Goal: Task Accomplishment & Management: Complete application form

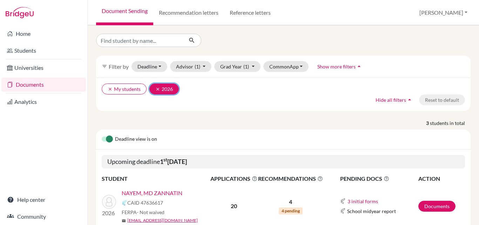
click at [157, 88] on icon "clear" at bounding box center [157, 89] width 5 height 5
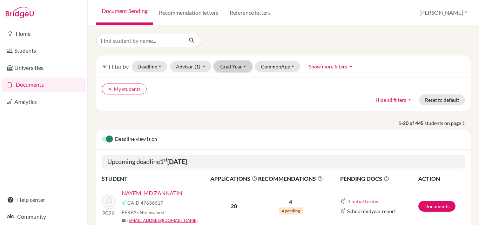
click at [238, 65] on button "Grad Year" at bounding box center [233, 66] width 38 height 11
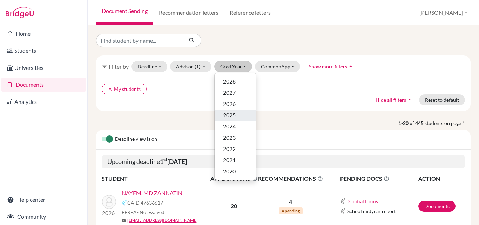
click at [232, 111] on span "2025" at bounding box center [229, 115] width 13 height 8
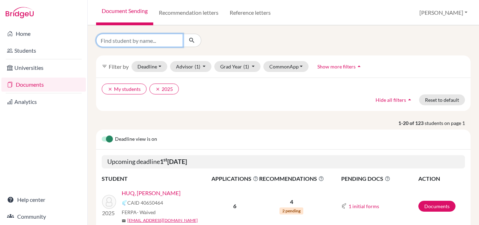
click at [152, 44] on input "Find student by name..." at bounding box center [139, 40] width 87 height 13
click at [260, 106] on div "clear My students clear 2025 Hide all filters arrow_drop_up Reset to default" at bounding box center [283, 93] width 374 height 33
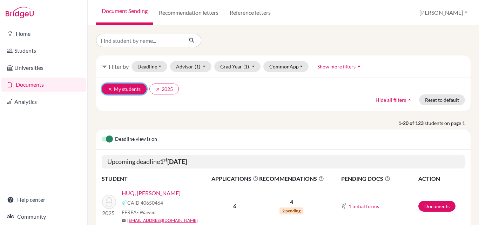
click at [110, 89] on icon "clear" at bounding box center [110, 89] width 5 height 5
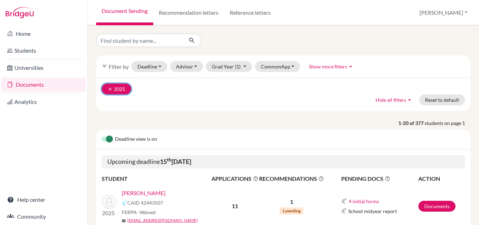
click at [111, 90] on icon "clear" at bounding box center [110, 89] width 5 height 5
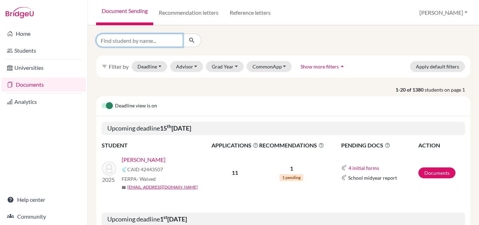
drag, startPoint x: 124, startPoint y: 47, endPoint x: 125, endPoint y: 42, distance: 5.1
click at [125, 42] on input "Find student by name..." at bounding box center [139, 40] width 87 height 13
type input "abrar shariar"
click button "submit" at bounding box center [192, 40] width 19 height 13
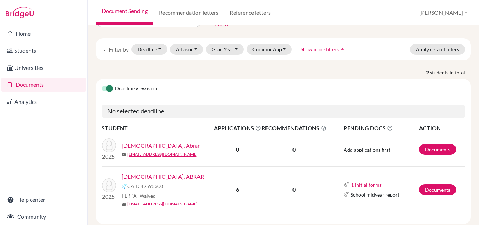
scroll to position [33, 0]
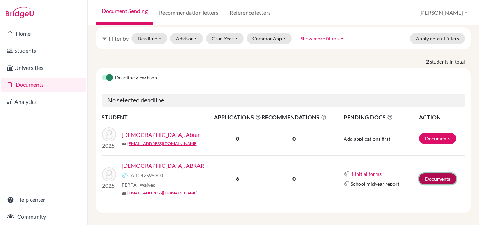
click at [438, 174] on link "Documents" at bounding box center [437, 178] width 37 height 11
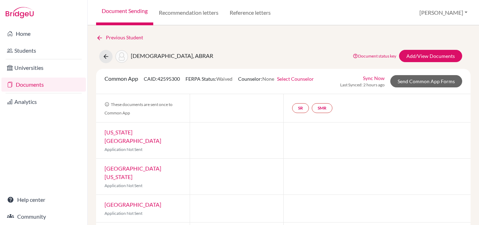
click at [301, 77] on link "Select Counselor" at bounding box center [295, 79] width 37 height 6
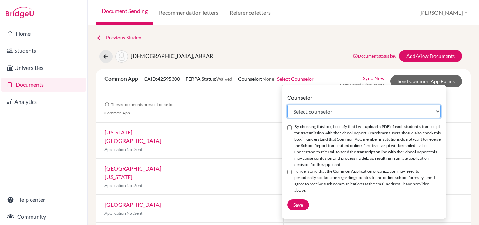
click at [319, 111] on select "Select counselor Tarana Ahmed M. Masum Bellah Chowdhury Dr Shivananda C S K M Z…" at bounding box center [363, 110] width 153 height 13
select select "206072"
click at [287, 104] on select "Select counselor Tarana Ahmed M. Masum Bellah Chowdhury Dr Shivananda C S K M Z…" at bounding box center [363, 110] width 153 height 13
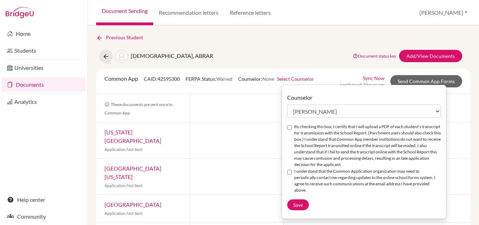
click at [291, 128] on input "By checking this box, I certify that I will upload a PDF of each student’s tran…" at bounding box center [289, 127] width 5 height 5
checkbox input "true"
click at [290, 172] on input "I understand that the Common Application organization may need to periodically …" at bounding box center [289, 172] width 5 height 5
checkbox input "true"
click at [296, 201] on span "Save" at bounding box center [298, 204] width 10 height 6
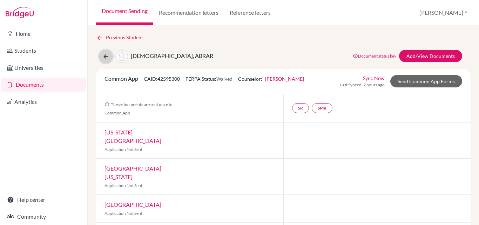
click at [107, 59] on icon at bounding box center [105, 56] width 7 height 7
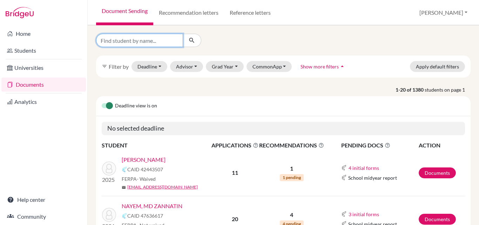
click at [148, 41] on input "Find student by name..." at bounding box center [139, 40] width 87 height 13
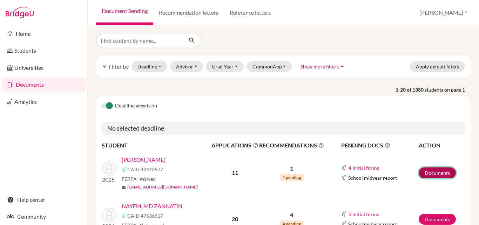
click at [424, 169] on link "Documents" at bounding box center [436, 172] width 37 height 11
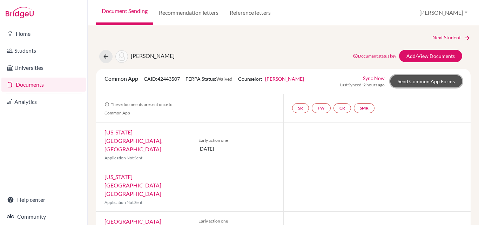
click at [405, 81] on link "Send Common App Forms" at bounding box center [426, 81] width 72 height 12
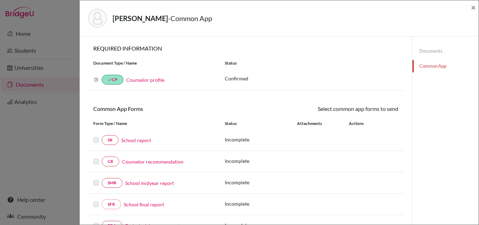
click at [143, 140] on link "School report" at bounding box center [136, 139] width 30 height 7
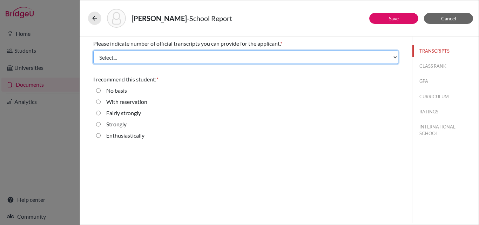
click at [181, 55] on select "Select... 1 2 3 4" at bounding box center [245, 56] width 305 height 13
select select "4"
click at [93, 50] on select "Select... 1 2 3 4" at bounding box center [245, 56] width 305 height 13
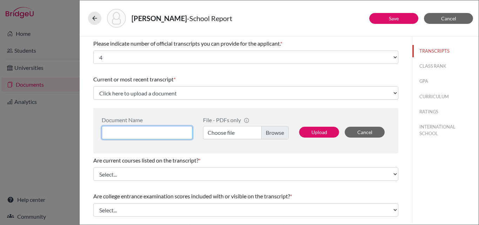
click at [164, 135] on input at bounding box center [147, 132] width 91 height 13
click at [274, 132] on label "Choose file" at bounding box center [245, 132] width 85 height 13
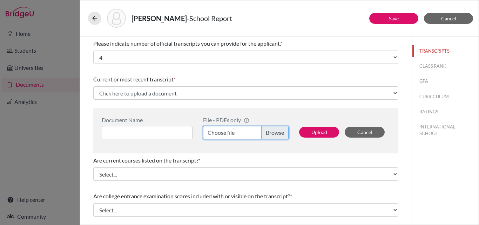
click at [274, 132] on input "Choose file" at bounding box center [245, 132] width 85 height 13
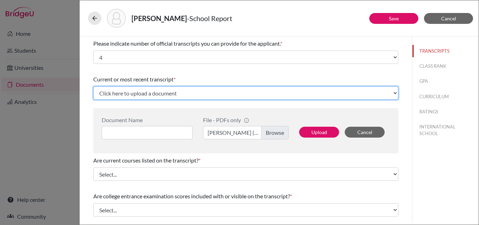
click at [209, 96] on select "Click here to upload a document Upload New File" at bounding box center [245, 92] width 305 height 13
select select "Upload New File"
click at [93, 86] on select "Click here to upload a document Upload New File" at bounding box center [245, 92] width 305 height 13
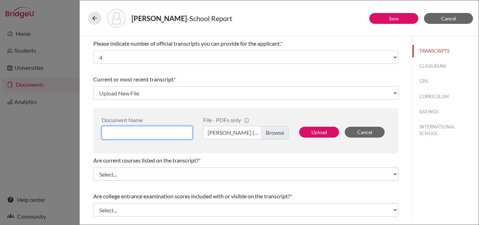
click at [138, 131] on input at bounding box center [147, 132] width 91 height 13
type input "A levels result"
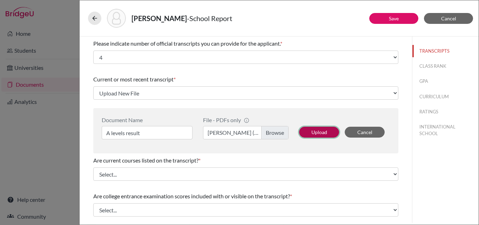
click at [321, 134] on button "Upload" at bounding box center [319, 131] width 40 height 11
select select "686321"
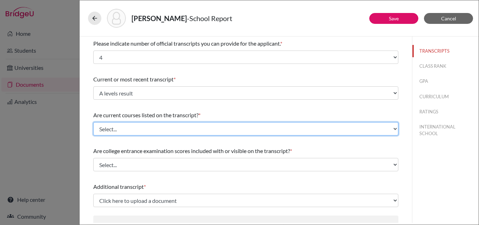
click at [157, 127] on select "Select... Yes No" at bounding box center [245, 128] width 305 height 13
select select "0"
click at [93, 122] on select "Select... Yes No" at bounding box center [245, 128] width 305 height 13
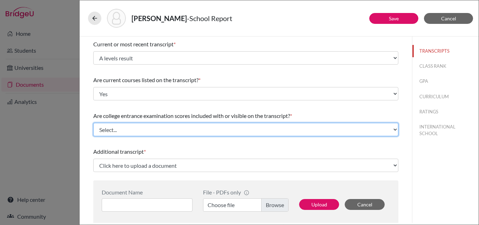
click at [168, 128] on select "Select... Yes No" at bounding box center [245, 129] width 305 height 13
select select "0"
click at [93, 123] on select "Select... Yes No" at bounding box center [245, 129] width 305 height 13
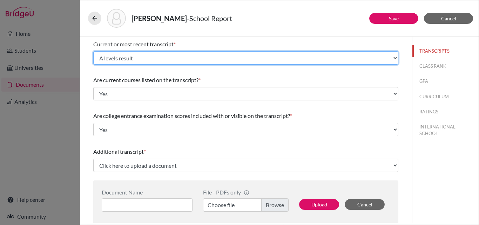
click at [172, 58] on select "Select existing document or upload a new one A levels result Upload New File" at bounding box center [245, 57] width 305 height 13
click at [93, 51] on select "Select existing document or upload a new one A levels result Upload New File" at bounding box center [245, 57] width 305 height 13
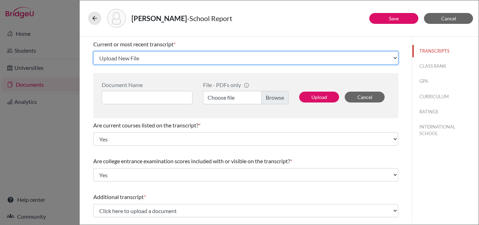
click at [167, 60] on select "Select existing document or upload a new one A levels result Upload New File" at bounding box center [245, 57] width 305 height 13
click at [93, 51] on select "Select existing document or upload a new one A levels result Upload New File" at bounding box center [245, 57] width 305 height 13
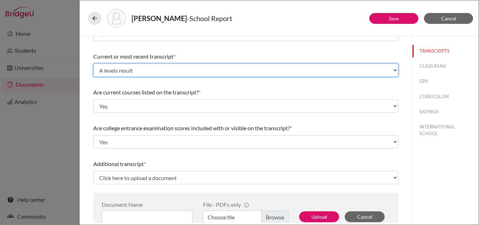
scroll to position [0, 0]
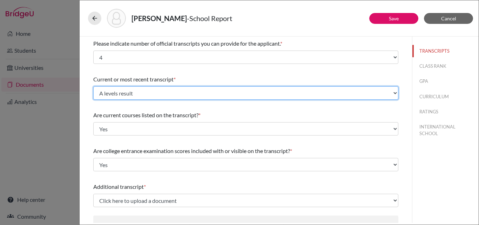
click at [185, 95] on select "Select existing document or upload a new one A levels result Upload New File" at bounding box center [245, 92] width 305 height 13
select select "Upload New File"
click at [93, 86] on select "Select existing document or upload a new one A levels result Upload New File" at bounding box center [245, 92] width 305 height 13
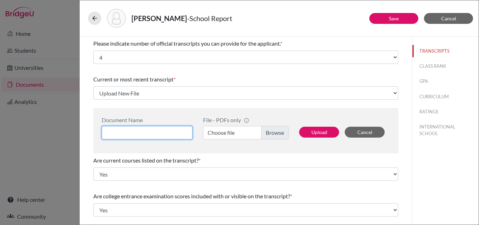
click at [162, 136] on input at bounding box center [147, 132] width 91 height 13
click at [124, 134] on input "A level result" at bounding box center [147, 132] width 91 height 13
click at [106, 134] on input "A levels result" at bounding box center [147, 132] width 91 height 13
click at [155, 131] on input "A levels result" at bounding box center [147, 132] width 91 height 13
type input "A levels result_SAT"
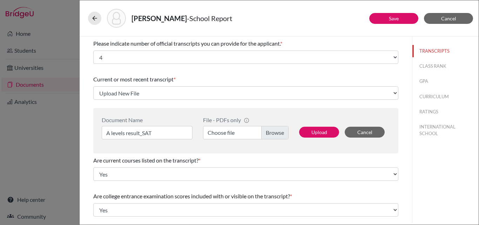
click at [274, 133] on label "Choose file" at bounding box center [245, 132] width 85 height 13
click at [274, 133] on input "Choose file" at bounding box center [245, 132] width 85 height 13
click at [325, 132] on button "Upload" at bounding box center [319, 131] width 40 height 11
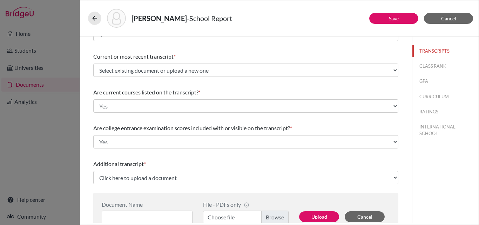
scroll to position [35, 0]
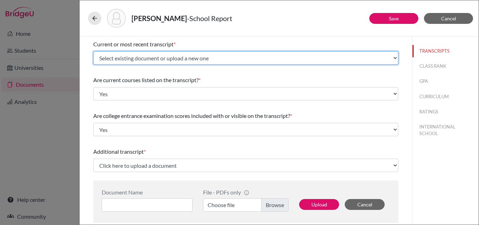
click at [180, 56] on select "Select existing document or upload a new one A levels result_SAT A levels resul…" at bounding box center [245, 57] width 305 height 13
select select "686325"
click at [93, 51] on select "Select existing document or upload a new one A levels result_SAT A levels resul…" at bounding box center [245, 57] width 305 height 13
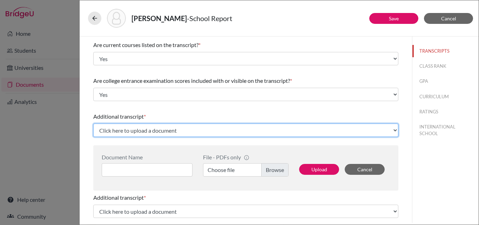
click at [151, 131] on select "Click here to upload a document Upload New File" at bounding box center [245, 129] width 305 height 13
select select "Upload New File"
click at [93, 123] on select "Click here to upload a document Upload New File" at bounding box center [245, 129] width 305 height 13
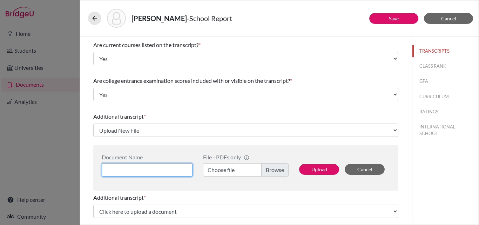
click at [136, 170] on input at bounding box center [147, 169] width 91 height 13
type input "AS result"
click at [275, 171] on label "Choose file" at bounding box center [245, 169] width 85 height 13
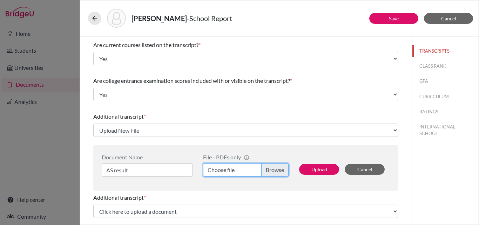
click at [275, 171] on input "Choose file" at bounding box center [245, 169] width 85 height 13
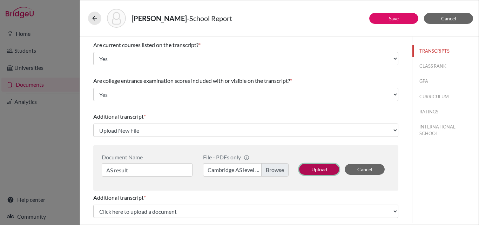
click at [321, 170] on button "Upload" at bounding box center [319, 169] width 40 height 11
select select "686326"
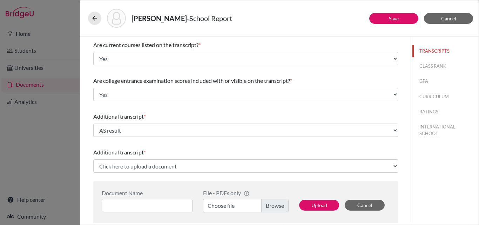
scroll to position [105, 0]
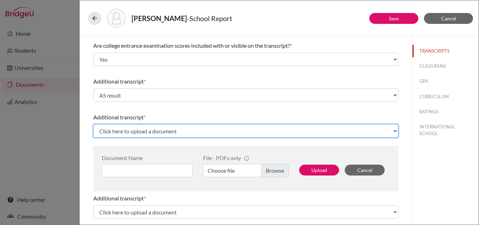
click at [148, 131] on select "Click here to upload a document Upload New File" at bounding box center [245, 130] width 305 height 13
select select "Upload New File"
click at [93, 124] on select "Click here to upload a document Upload New File" at bounding box center [245, 130] width 305 height 13
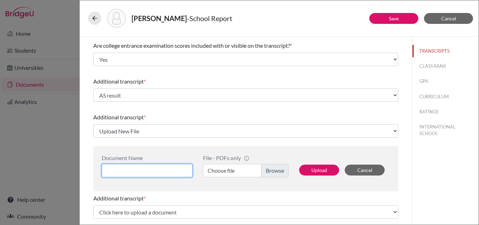
click at [144, 169] on input at bounding box center [147, 170] width 91 height 13
type input "IGCSE"
click at [269, 172] on label "Choose file" at bounding box center [245, 170] width 85 height 13
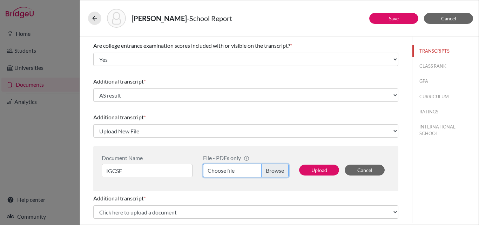
click at [269, 172] on input "Choose file" at bounding box center [245, 170] width 85 height 13
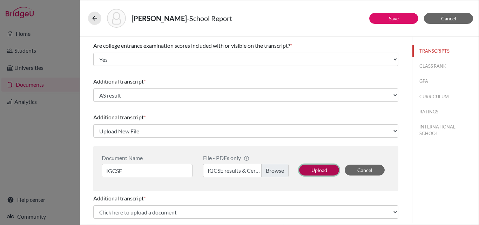
click at [314, 165] on button "Upload" at bounding box center [319, 169] width 40 height 11
select select "686327"
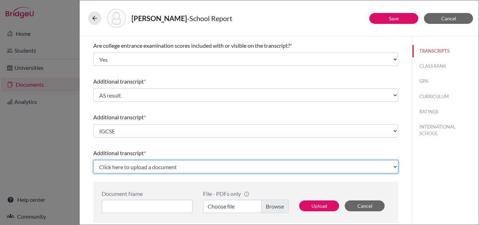
click at [148, 167] on select "Click here to upload a document Upload New File" at bounding box center [245, 166] width 305 height 13
select select "Upload New File"
click at [93, 160] on select "Click here to upload a document Upload New File" at bounding box center [245, 166] width 305 height 13
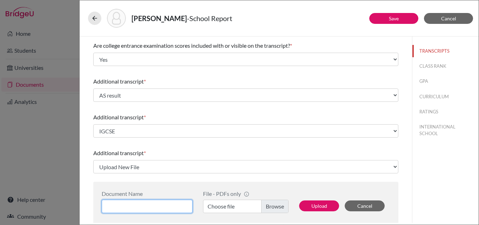
click at [130, 201] on input at bounding box center [147, 205] width 91 height 13
type input "9_10 school report"
click at [275, 207] on label "Choose file" at bounding box center [245, 205] width 85 height 13
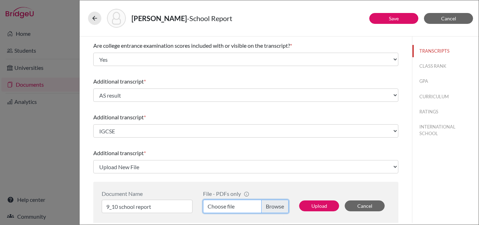
click at [275, 207] on input "Choose file" at bounding box center [245, 205] width 85 height 13
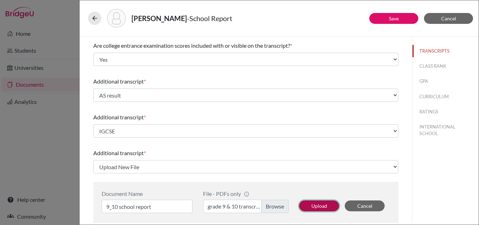
click at [317, 204] on button "Upload" at bounding box center [319, 205] width 40 height 11
select select "686328"
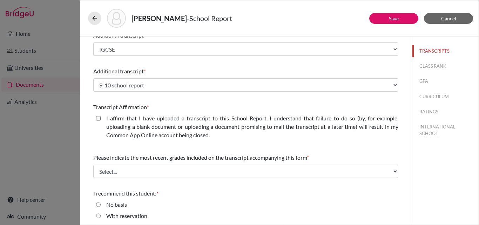
scroll to position [210, 0]
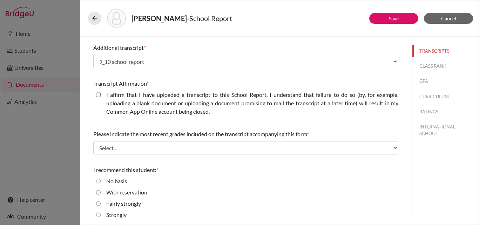
click at [99, 96] on closed\ "I affirm that I have uploaded a transcript to this School Report. I understand …" at bounding box center [98, 94] width 5 height 8
checkbox closed\ "true"
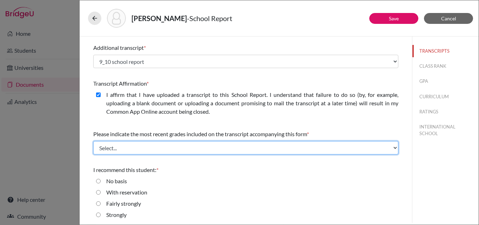
click at [140, 149] on select "Select... Final junior year grades 1st Quarter senior year grades 2nd Quarter/1…" at bounding box center [245, 147] width 305 height 13
select select "6"
click at [93, 141] on select "Select... Final junior year grades 1st Quarter senior year grades 2nd Quarter/1…" at bounding box center [245, 147] width 305 height 13
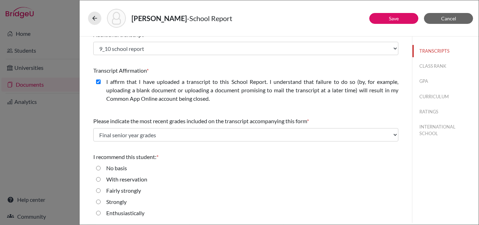
click at [99, 214] on input "Enthusiastically" at bounding box center [98, 212] width 5 height 8
radio input "true"
click at [422, 64] on button "CLASS RANK" at bounding box center [445, 66] width 66 height 12
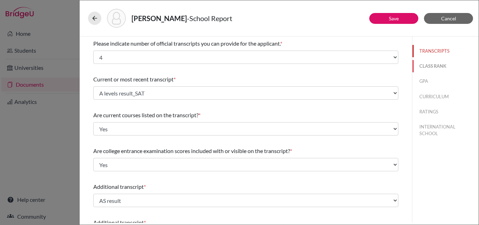
select select "Select..."
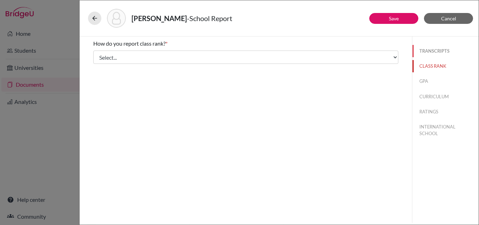
click at [426, 48] on button "TRANSCRIPTS" at bounding box center [445, 51] width 66 height 12
select select "4"
select select "0"
select select "6"
select select "686325"
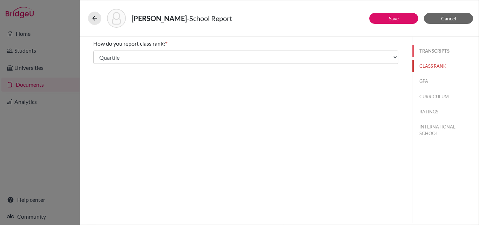
select select "0"
select select "686326"
select select "686327"
select select "686328"
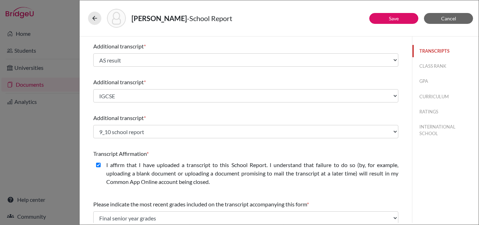
scroll to position [223, 0]
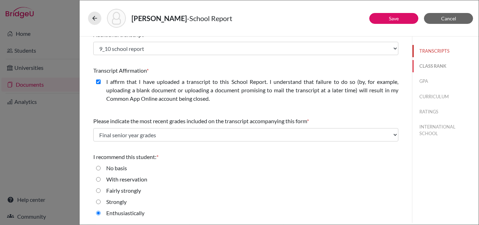
click at [434, 61] on button "CLASS RANK" at bounding box center [445, 66] width 66 height 12
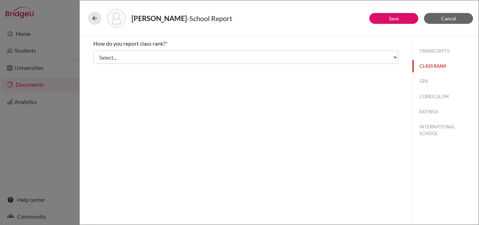
scroll to position [0, 0]
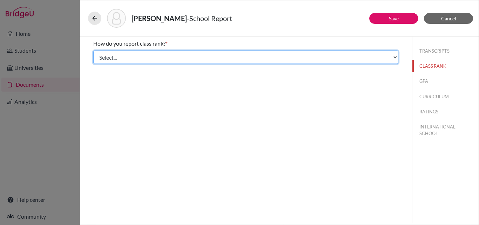
click at [221, 57] on select "Select... Exact Decile Quintile Quartile None" at bounding box center [245, 56] width 305 height 13
select select "5"
click at [93, 50] on select "Select... Exact Decile Quintile Quartile None" at bounding box center [245, 56] width 305 height 13
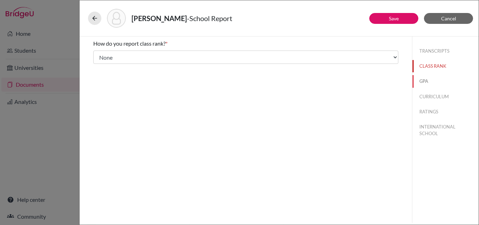
click at [424, 80] on button "GPA" at bounding box center [445, 81] width 66 height 12
click at [99, 63] on input "No" at bounding box center [98, 66] width 5 height 8
radio input "true"
click at [423, 94] on button "CURRICULUM" at bounding box center [445, 96] width 66 height 12
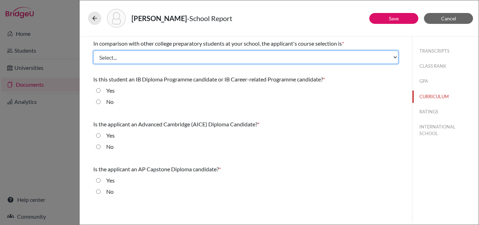
click at [128, 56] on select "Select... Less than demanding Average Demanding Very demanding Most demanding P…" at bounding box center [245, 56] width 305 height 13
select select "3"
click at [93, 50] on select "Select... Less than demanding Average Demanding Very demanding Most demanding P…" at bounding box center [245, 56] width 305 height 13
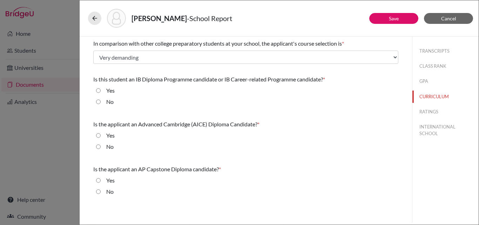
click at [98, 101] on input "No" at bounding box center [98, 101] width 5 height 8
radio input "true"
click at [99, 144] on input "No" at bounding box center [98, 146] width 5 height 8
radio input "true"
click at [97, 193] on input "No" at bounding box center [98, 191] width 5 height 8
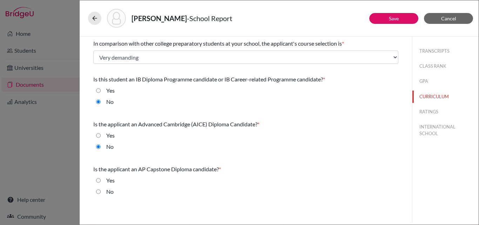
radio input "true"
click at [425, 110] on button "RATINGS" at bounding box center [445, 111] width 66 height 12
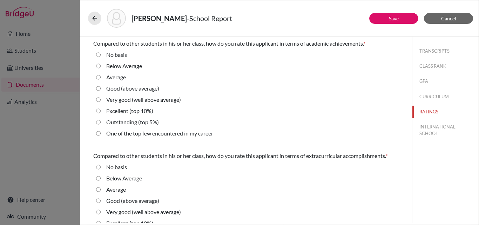
click at [98, 111] on 10\%\) "Excellent (top 10%)" at bounding box center [98, 111] width 5 height 8
radio 10\%\) "true"
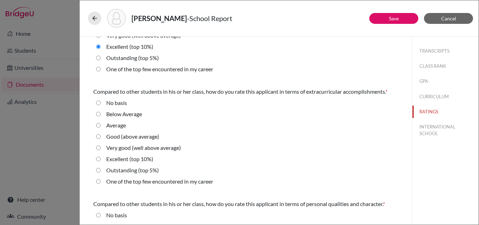
scroll to position [70, 0]
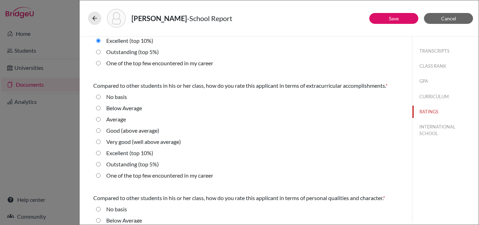
click at [99, 141] on average\) "Very good (well above average)" at bounding box center [98, 141] width 5 height 8
radio average\) "true"
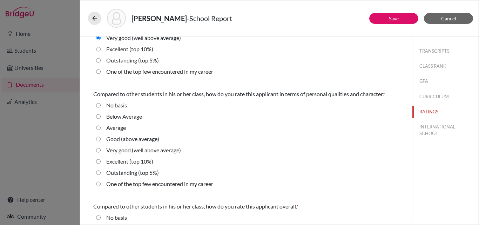
scroll to position [175, 0]
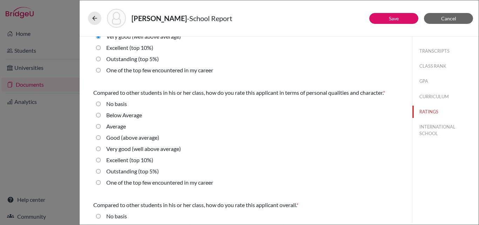
click at [97, 171] on 5\%\) "Outstanding (top 5%)" at bounding box center [98, 171] width 5 height 8
radio 5\%\) "true"
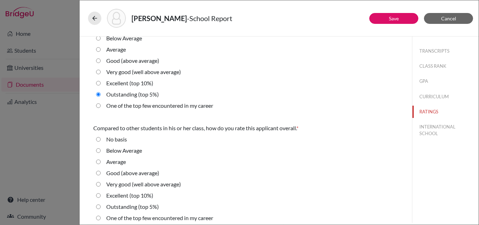
scroll to position [257, 0]
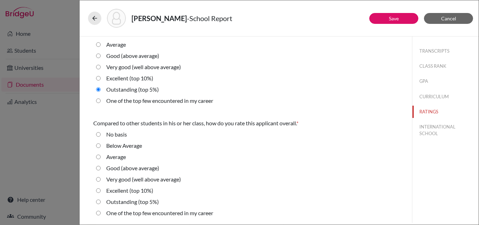
click at [98, 191] on 10\%\) "Excellent (top 10%)" at bounding box center [98, 190] width 5 height 8
radio 10\%\) "true"
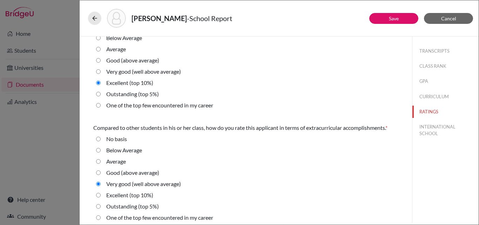
scroll to position [12, 0]
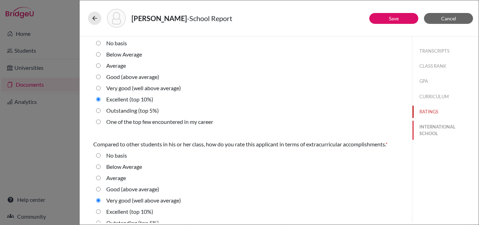
click at [423, 127] on button "INTERNATIONAL SCHOOL" at bounding box center [445, 130] width 66 height 19
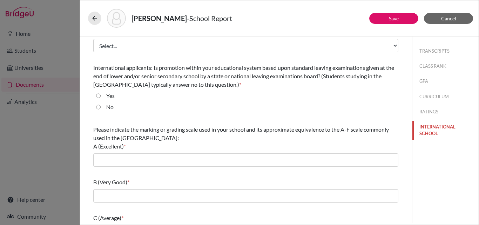
scroll to position [0, 0]
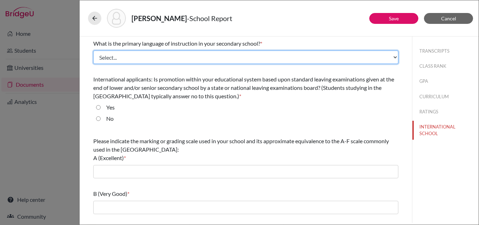
click at [179, 53] on select "Select... Albanian Arabic Armenian Assamese Azerbaijani Belarusian Bengali Bulg…" at bounding box center [245, 56] width 305 height 13
select select "14"
click at [93, 50] on select "Select... Albanian Arabic Armenian Assamese Azerbaijani Belarusian Bengali Bulg…" at bounding box center [245, 56] width 305 height 13
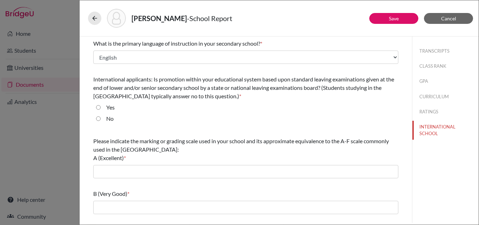
click at [101, 107] on div "Yes" at bounding box center [108, 108] width 14 height 11
click at [98, 107] on input "Yes" at bounding box center [98, 107] width 5 height 8
radio input "true"
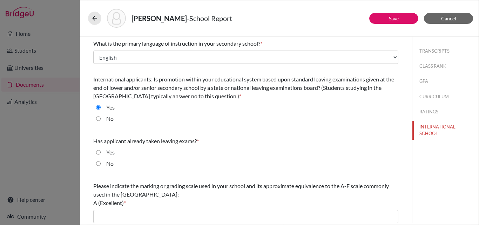
click at [98, 152] on input "Yes" at bounding box center [98, 152] width 5 height 8
radio input "true"
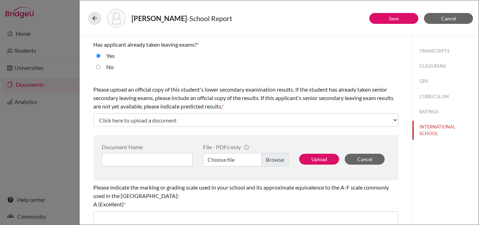
scroll to position [105, 0]
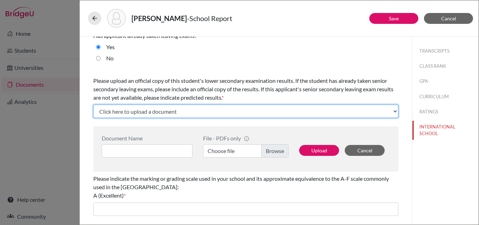
click at [169, 112] on select "Click here to upload a document Upload New File" at bounding box center [245, 110] width 305 height 13
select select "Upload New File"
click at [93, 104] on select "Click here to upload a document Upload New File" at bounding box center [245, 110] width 305 height 13
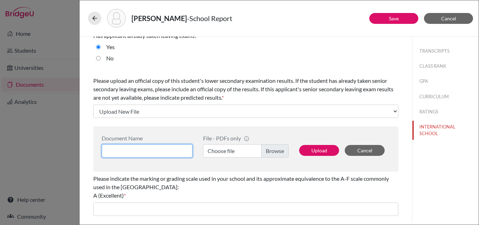
click at [136, 152] on input at bounding box center [147, 150] width 91 height 13
type input "A level result"
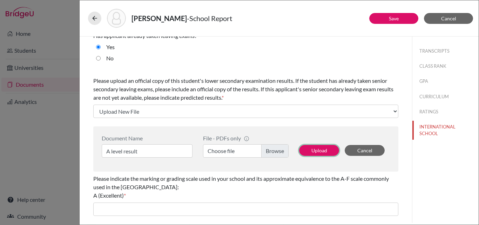
drag, startPoint x: 316, startPoint y: 155, endPoint x: 305, endPoint y: 169, distance: 17.7
click at [305, 169] on div "Document Name A level result File - PDFs only info CommonApp has file size limi…" at bounding box center [245, 148] width 305 height 45
click at [275, 150] on label "Choose file" at bounding box center [245, 150] width 85 height 13
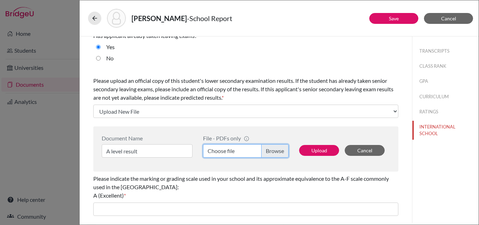
click at [275, 150] on input "Choose file" at bounding box center [245, 150] width 85 height 13
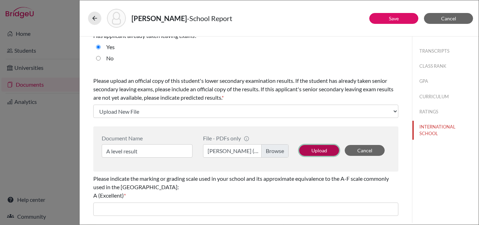
click at [307, 149] on button "Upload" at bounding box center [319, 150] width 40 height 11
select select "686329"
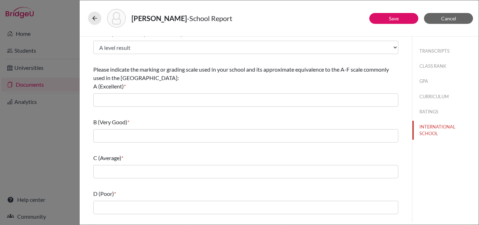
scroll to position [175, 0]
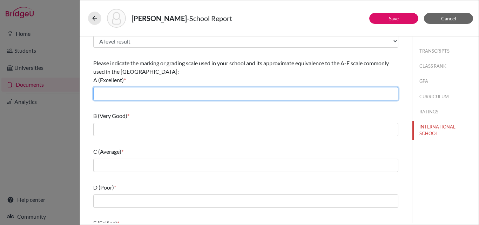
click at [115, 90] on input "text" at bounding box center [245, 93] width 305 height 13
type input "80 - 100"
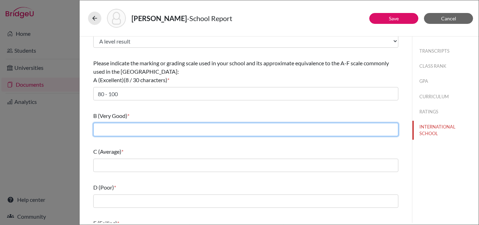
click at [108, 127] on input "text" at bounding box center [245, 129] width 305 height 13
type input "70-79"
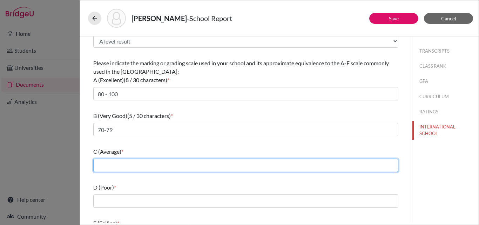
click at [115, 164] on input "text" at bounding box center [245, 164] width 305 height 13
type input "60-69"
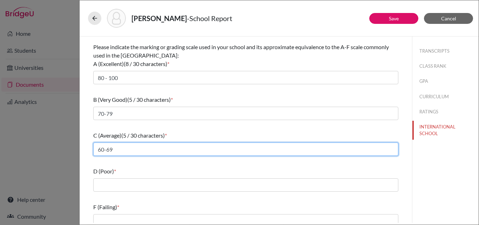
scroll to position [199, 0]
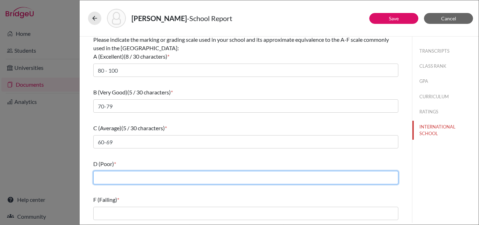
click at [122, 179] on input "text" at bounding box center [245, 177] width 305 height 13
type input "50-59"
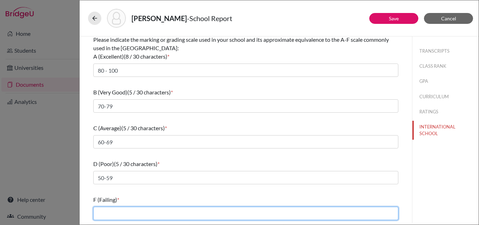
click at [116, 214] on input "text" at bounding box center [245, 212] width 305 height 13
type input "1-40"
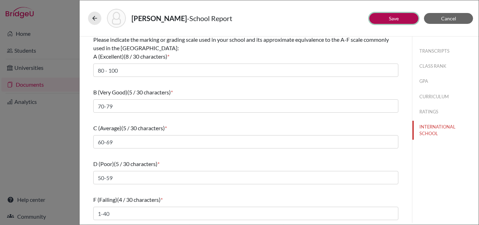
click at [389, 18] on link "Save" at bounding box center [394, 18] width 10 height 6
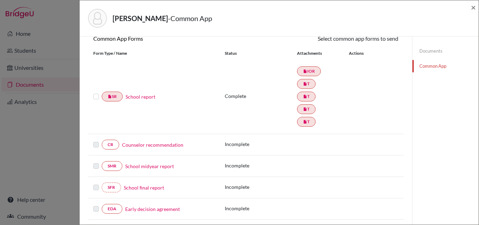
scroll to position [105, 0]
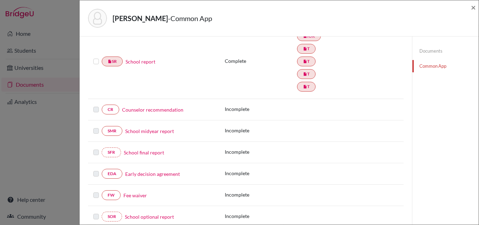
click at [151, 111] on link "Counselor recommendation" at bounding box center [152, 109] width 61 height 7
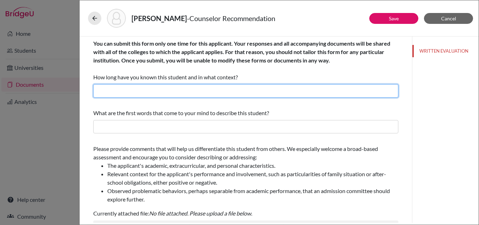
click at [143, 90] on input "text" at bounding box center [245, 90] width 305 height 13
drag, startPoint x: 190, startPoint y: 91, endPoint x: 262, endPoint y: 89, distance: 72.9
click at [262, 89] on input "In my capacity as guidance counsellor throughout the senior year" at bounding box center [245, 90] width 305 height 13
type input "In my capacity as guidance counsellor since he joined the school in grade 11"
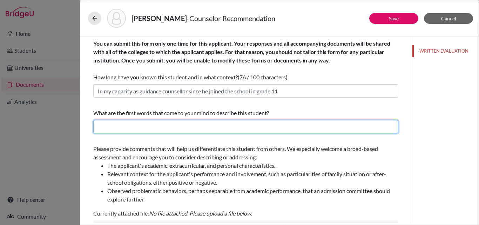
click at [124, 128] on input "text" at bounding box center [245, 126] width 305 height 13
click at [259, 126] on input "Intelligent, calm, dedicated, empathetic, team player, efficient , wel-rounded" at bounding box center [245, 126] width 305 height 13
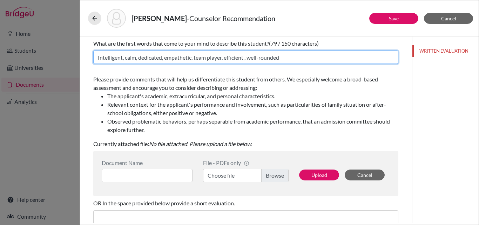
scroll to position [70, 0]
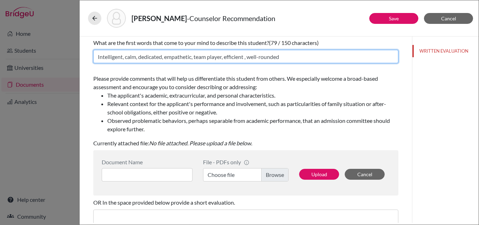
type input "Intelligent, calm, dedicated, empathetic, team player, efficient , well-rounded"
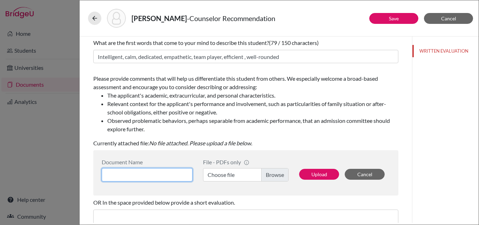
click at [135, 176] on input at bounding box center [147, 174] width 91 height 13
type input "Counsellor recommendation"
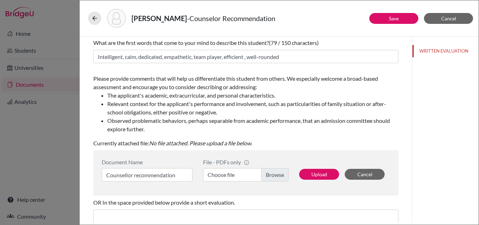
click at [268, 173] on label "Choose file" at bounding box center [245, 174] width 85 height 13
click at [268, 173] on input "Choose file" at bounding box center [245, 174] width 85 height 13
click at [311, 174] on button "Upload" at bounding box center [319, 174] width 40 height 11
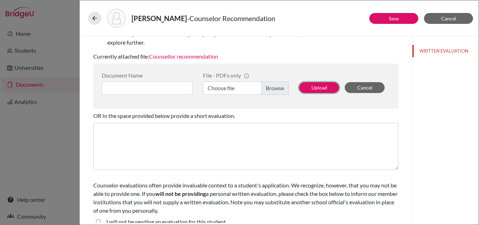
scroll to position [165, 0]
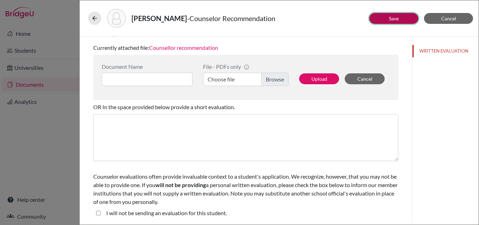
click at [386, 18] on button "Save" at bounding box center [393, 18] width 49 height 11
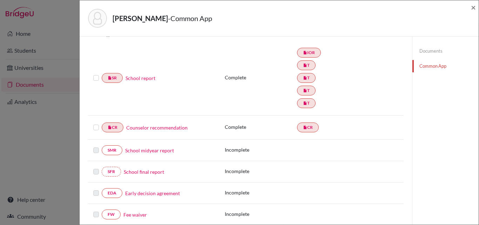
scroll to position [105, 0]
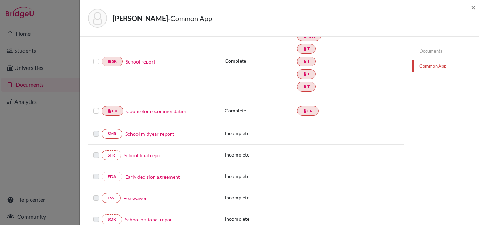
click at [154, 132] on link "School midyear report" at bounding box center [149, 133] width 49 height 7
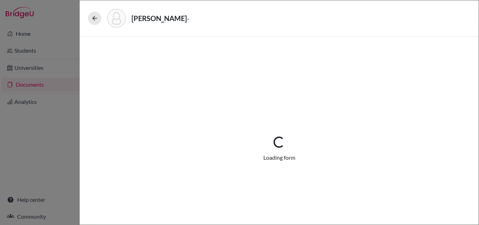
select select "5"
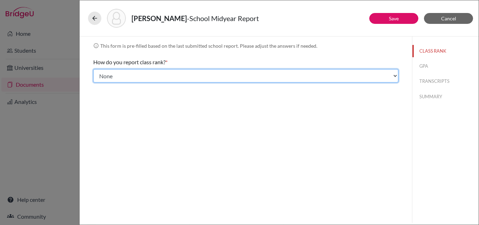
click at [196, 77] on select "Select... Exact Decile Quintile Quartile None" at bounding box center [245, 75] width 305 height 13
click at [93, 69] on select "Select... Exact Decile Quintile Quartile None" at bounding box center [245, 75] width 305 height 13
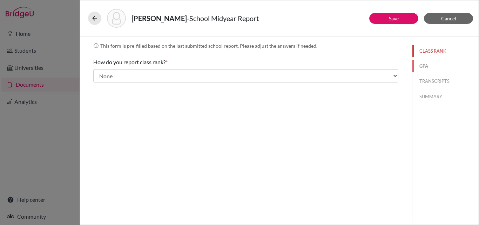
click at [421, 64] on button "GPA" at bounding box center [445, 66] width 66 height 12
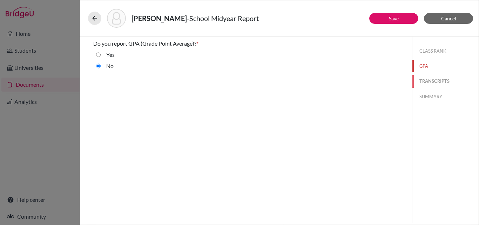
click at [444, 82] on button "TRANSCRIPTS" at bounding box center [445, 81] width 66 height 12
select select "6"
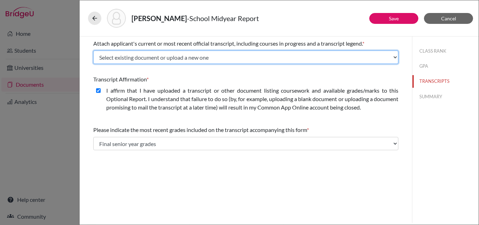
click at [153, 60] on select "Select existing document or upload a new one A levels result A levels result_SA…" at bounding box center [245, 56] width 305 height 13
select select "Upload New File"
click at [93, 50] on select "Select existing document or upload a new one A levels result A levels result_SA…" at bounding box center [245, 56] width 305 height 13
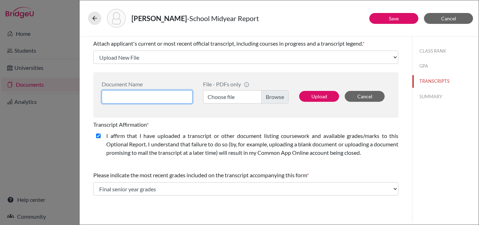
click at [149, 94] on input at bounding box center [147, 96] width 91 height 13
type input "S"
type input "mid year report"
click at [275, 99] on label "Choose file" at bounding box center [245, 96] width 85 height 13
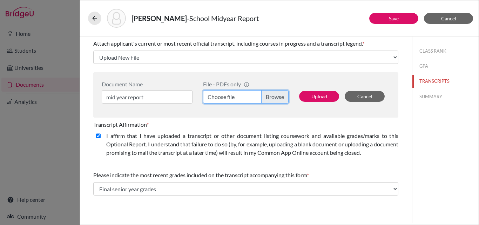
click at [275, 99] on input "Choose file" at bounding box center [245, 96] width 85 height 13
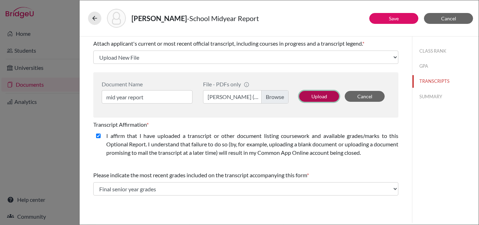
click at [332, 94] on button "Upload" at bounding box center [319, 96] width 40 height 11
select select "686491"
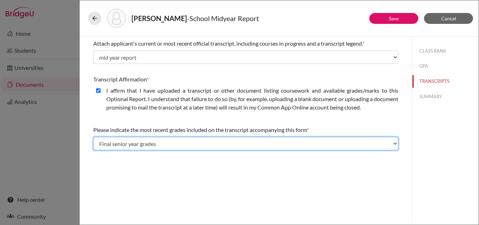
click at [155, 141] on select "Select... Final junior year grades 1st Quarter senior year grades 2nd Quarter/1…" at bounding box center [245, 143] width 305 height 13
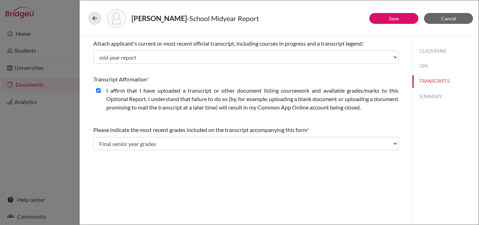
click at [179, 169] on div "Attach applicant's current or most recent official transcript, including course…" at bounding box center [246, 129] width 332 height 186
click at [425, 94] on button "SUMMARY" at bounding box center [445, 96] width 66 height 12
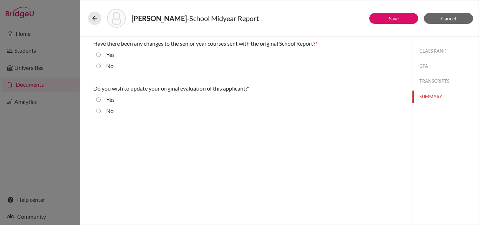
click at [97, 67] on input "No" at bounding box center [98, 66] width 5 height 8
radio input "true"
click at [98, 114] on input "No" at bounding box center [98, 111] width 5 height 8
radio input "true"
click at [398, 18] on link "Save" at bounding box center [394, 18] width 10 height 6
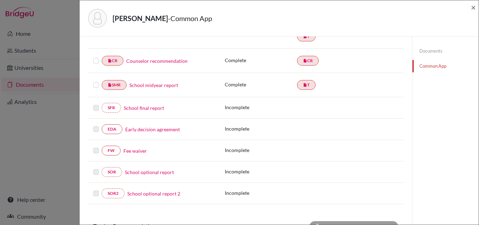
scroll to position [175, 0]
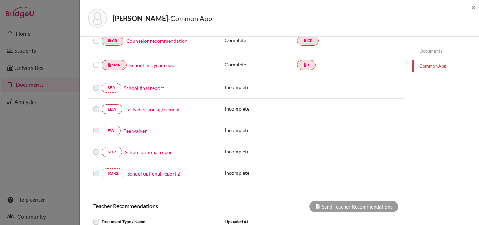
click at [150, 87] on link "School final report" at bounding box center [144, 87] width 40 height 7
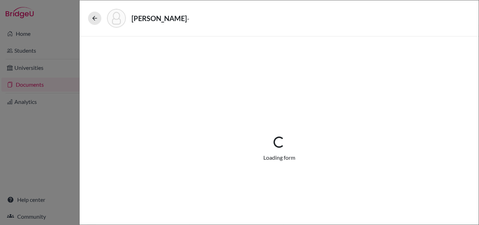
select select "5"
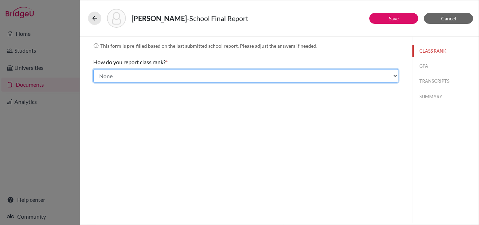
click at [164, 74] on select "Select... Exact Decile Quintile Quartile None" at bounding box center [245, 75] width 305 height 13
click at [93, 69] on select "Select... Exact Decile Quintile Quartile None" at bounding box center [245, 75] width 305 height 13
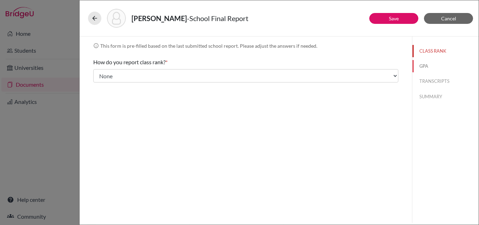
click at [424, 67] on button "GPA" at bounding box center [445, 66] width 66 height 12
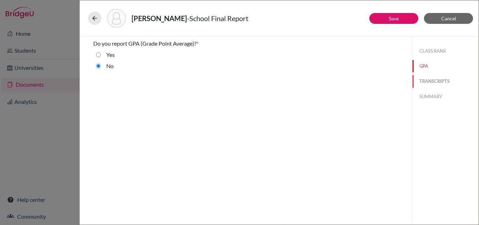
click at [420, 78] on button "TRANSCRIPTS" at bounding box center [445, 81] width 66 height 12
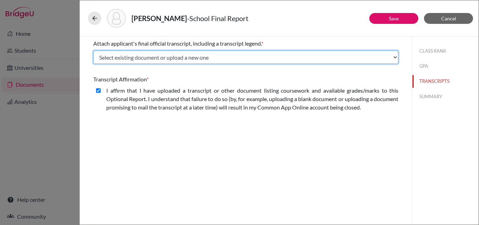
click at [145, 56] on select "Select existing document or upload a new one A levels result A levels result_SA…" at bounding box center [245, 56] width 305 height 13
select select "686321"
click at [93, 50] on select "Select existing document or upload a new one A levels result A levels result_SA…" at bounding box center [245, 56] width 305 height 13
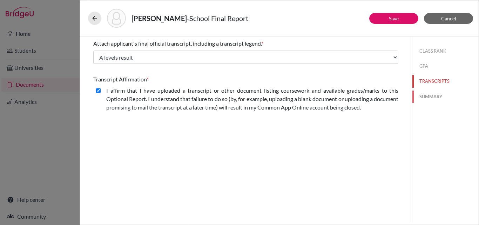
click at [434, 97] on button "SUMMARY" at bounding box center [445, 96] width 66 height 12
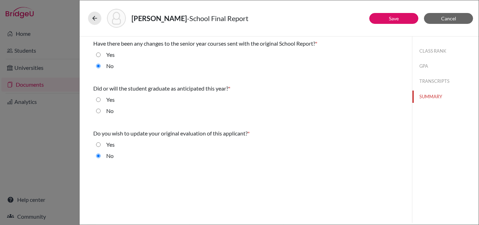
click at [100, 100] on input "Yes" at bounding box center [98, 99] width 5 height 8
radio input "true"
click at [394, 20] on link "Save" at bounding box center [394, 18] width 10 height 6
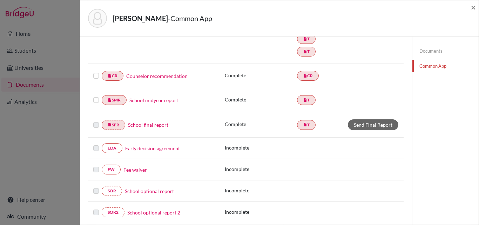
scroll to position [175, 0]
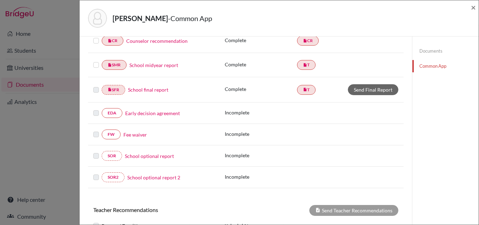
click at [138, 112] on link "Early decision agreement" at bounding box center [152, 112] width 55 height 7
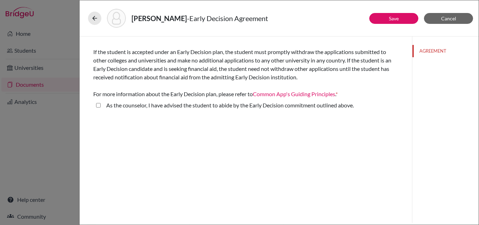
click at [97, 105] on above\ "As the counselor, I have advised the student to abide by the Early Decision com…" at bounding box center [98, 105] width 5 height 8
checkbox above\ "true"
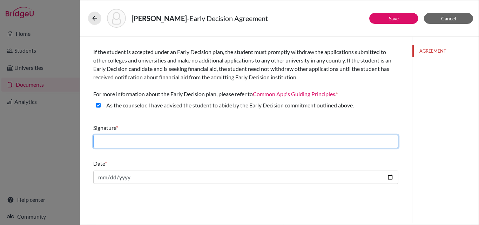
click at [148, 141] on input "text" at bounding box center [245, 141] width 305 height 13
type input "[PERSON_NAME]"
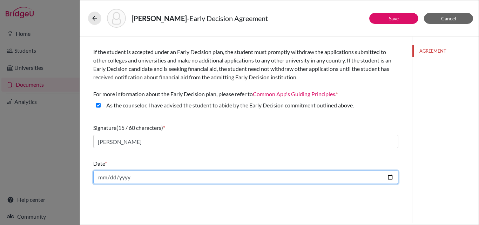
click at [132, 181] on input "date" at bounding box center [245, 176] width 305 height 13
click at [132, 179] on input "date" at bounding box center [245, 176] width 305 height 13
click at [132, 175] on input "date" at bounding box center [245, 176] width 305 height 13
click at [392, 176] on input "date" at bounding box center [245, 176] width 305 height 13
type input "2025-10-12"
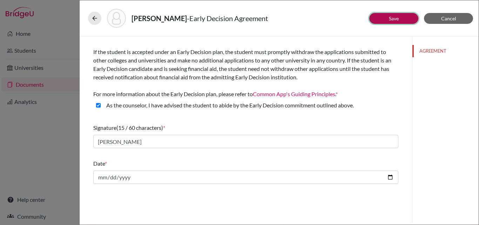
click at [395, 15] on link "Save" at bounding box center [394, 18] width 10 height 6
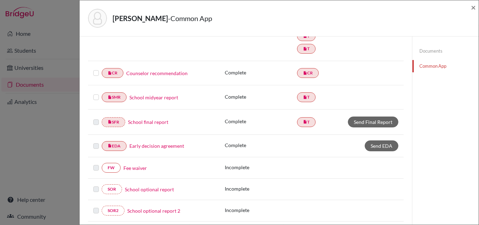
scroll to position [175, 0]
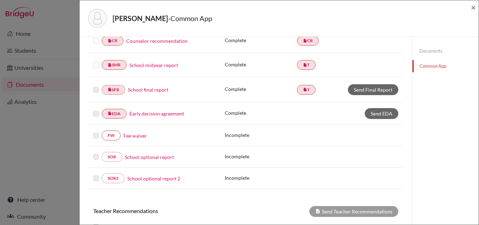
click at [129, 135] on link "Fee waiver" at bounding box center [134, 135] width 23 height 7
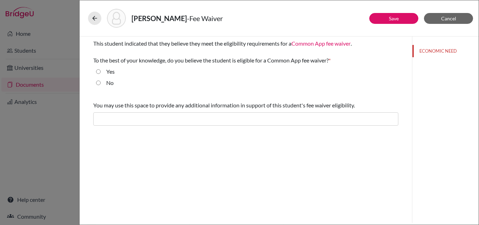
click at [96, 73] on input "Yes" at bounding box center [98, 71] width 5 height 8
radio input "true"
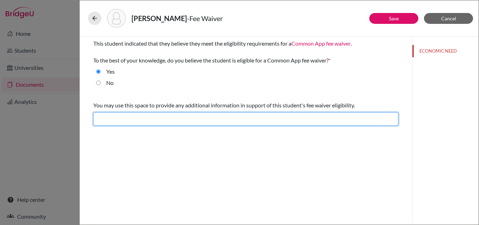
click at [142, 118] on input "text" at bounding box center [245, 118] width 305 height 13
type input "He is preparing for university abroad and the cumulative application fees will …"
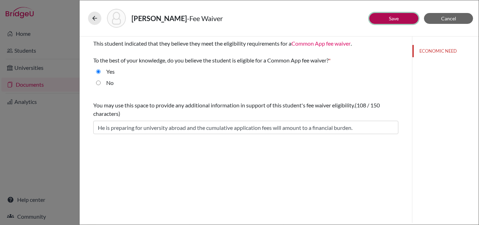
click at [380, 21] on button "Save" at bounding box center [393, 18] width 49 height 11
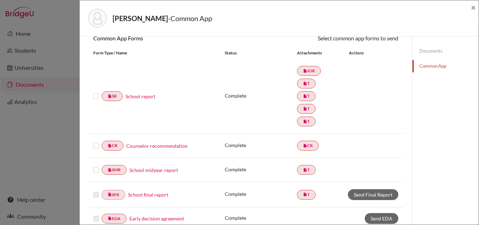
scroll to position [70, 0]
click at [96, 92] on label at bounding box center [96, 92] width 6 height 0
click at [0, 0] on input "checkbox" at bounding box center [0, 0] width 0 height 0
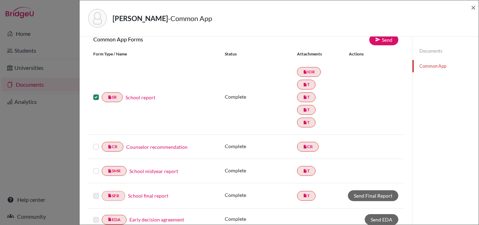
scroll to position [71, 0]
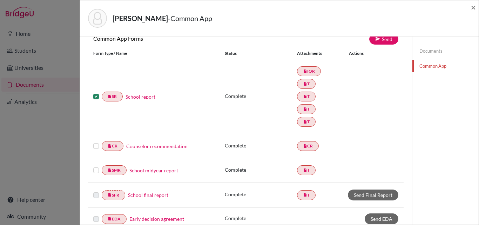
click at [97, 149] on div at bounding box center [97, 146] width 8 height 8
click at [96, 142] on label at bounding box center [96, 142] width 6 height 0
click at [0, 0] on input "checkbox" at bounding box center [0, 0] width 0 height 0
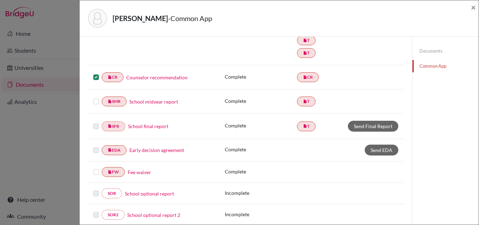
scroll to position [141, 0]
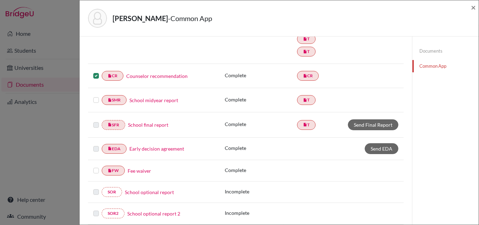
click at [92, 99] on div "insert_drive_file SMR School midyear report" at bounding box center [153, 100] width 131 height 10
click at [94, 96] on label at bounding box center [96, 96] width 6 height 0
click at [0, 0] on input "checkbox" at bounding box center [0, 0] width 0 height 0
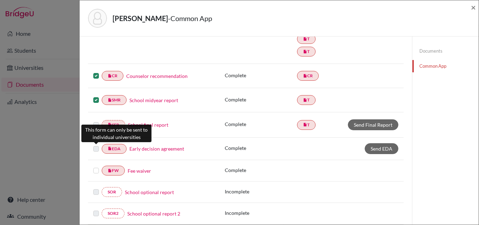
click at [96, 144] on label at bounding box center [96, 144] width 6 height 0
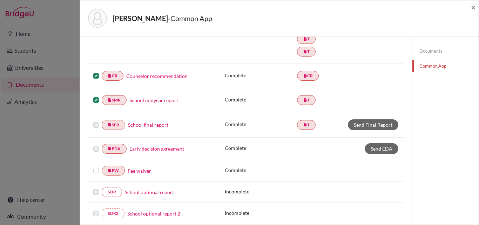
scroll to position [176, 0]
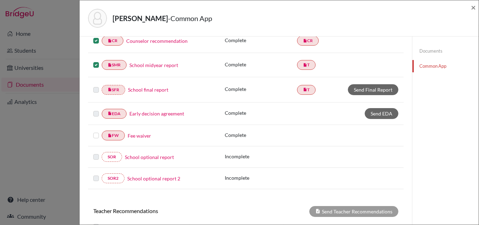
click at [95, 131] on label at bounding box center [96, 131] width 6 height 0
click at [0, 0] on input "checkbox" at bounding box center [0, 0] width 0 height 0
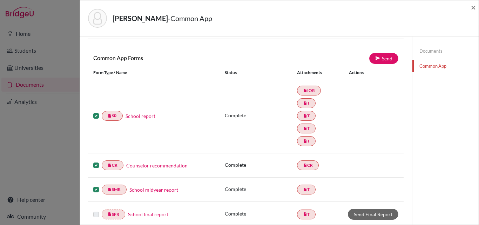
scroll to position [1, 0]
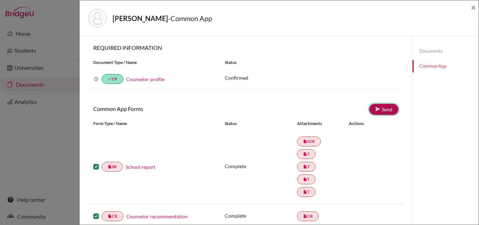
click at [384, 111] on link "Send" at bounding box center [383, 109] width 29 height 11
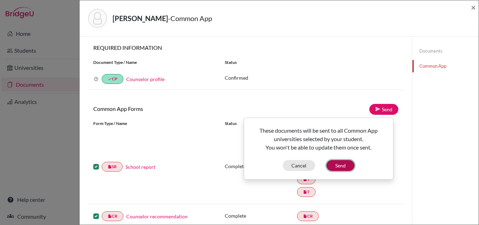
click at [339, 164] on button "Send" at bounding box center [340, 165] width 28 height 11
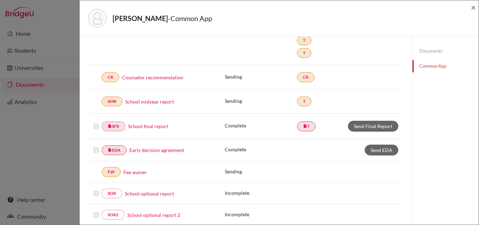
scroll to position [141, 0]
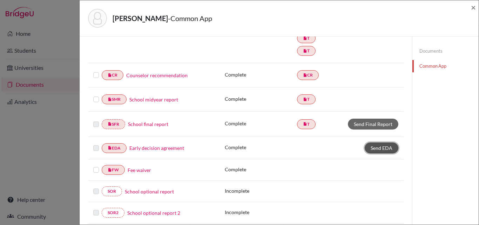
click at [379, 149] on span "Send EDA" at bounding box center [381, 148] width 22 height 6
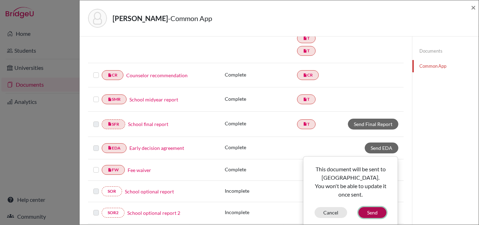
click at [372, 212] on button "Send" at bounding box center [372, 212] width 28 height 11
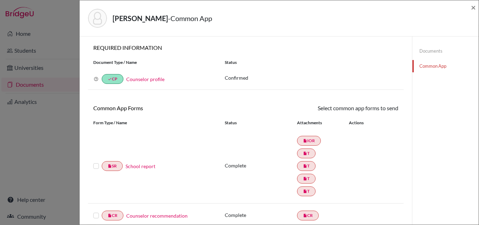
scroll to position [0, 0]
click at [473, 8] on span "×" at bounding box center [473, 7] width 5 height 10
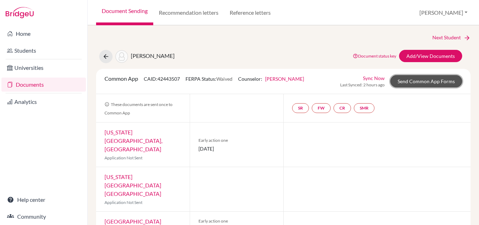
click at [403, 80] on link "Send Common App Forms" at bounding box center [426, 81] width 72 height 12
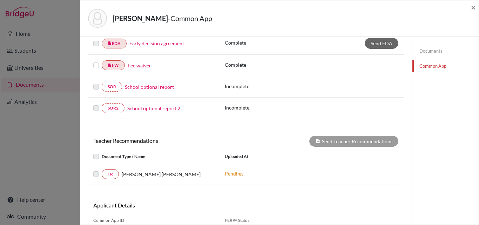
scroll to position [35, 0]
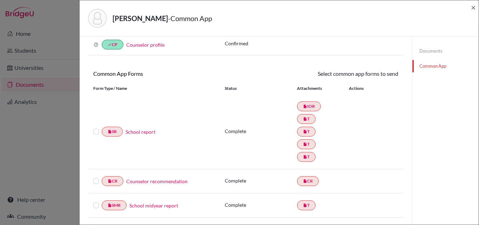
click at [96, 127] on label at bounding box center [96, 127] width 6 height 0
click at [0, 0] on input "checkbox" at bounding box center [0, 0] width 0 height 0
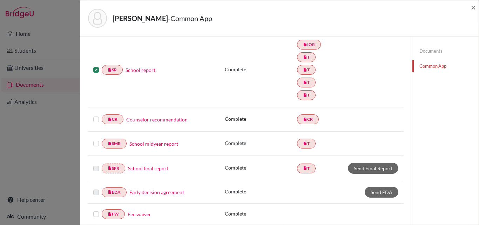
scroll to position [105, 0]
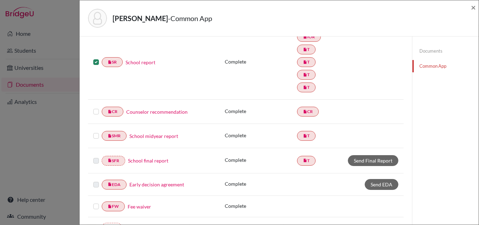
click at [96, 107] on label at bounding box center [96, 107] width 6 height 0
click at [0, 0] on input "checkbox" at bounding box center [0, 0] width 0 height 0
click at [96, 131] on label at bounding box center [96, 131] width 6 height 0
click at [0, 0] on input "checkbox" at bounding box center [0, 0] width 0 height 0
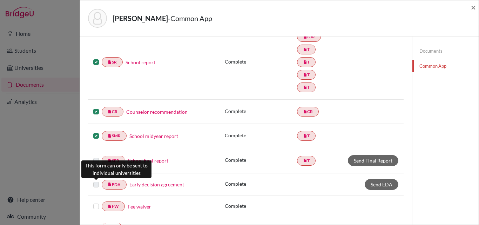
click at [96, 180] on label at bounding box center [96, 180] width 6 height 0
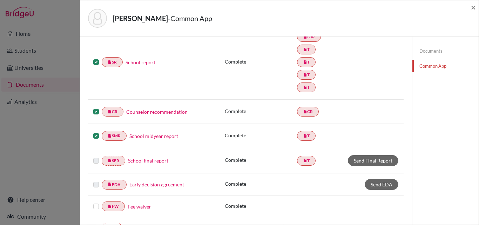
click at [97, 202] on label at bounding box center [96, 202] width 6 height 0
click at [0, 0] on input "checkbox" at bounding box center [0, 0] width 0 height 0
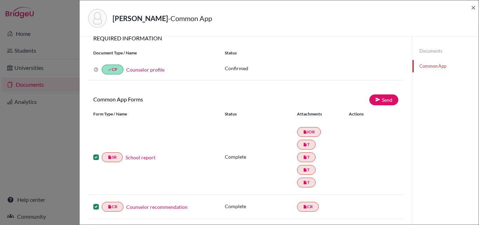
scroll to position [0, 0]
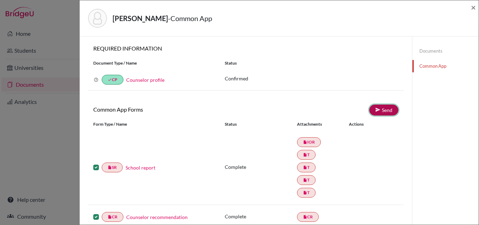
click at [383, 109] on link "Send" at bounding box center [383, 109] width 29 height 11
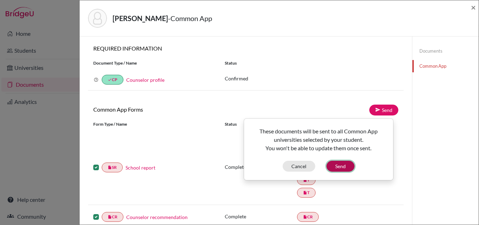
click at [338, 164] on button "Send" at bounding box center [340, 165] width 28 height 11
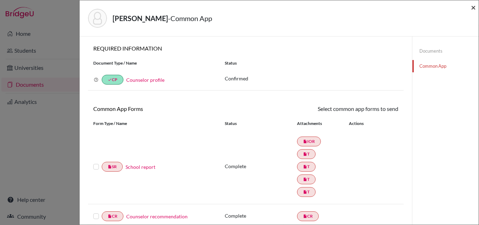
click at [471, 6] on span "×" at bounding box center [473, 7] width 5 height 10
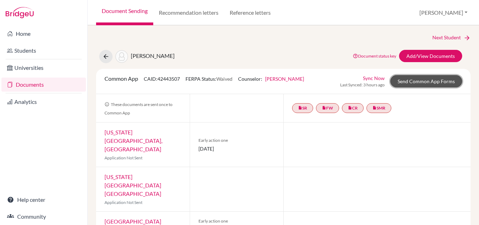
click at [429, 82] on link "Send Common App Forms" at bounding box center [426, 81] width 72 height 12
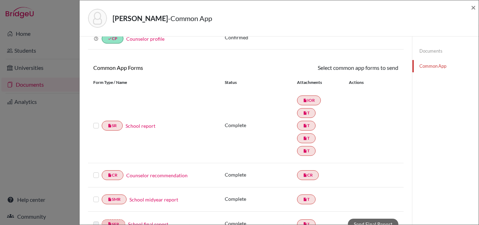
scroll to position [35, 0]
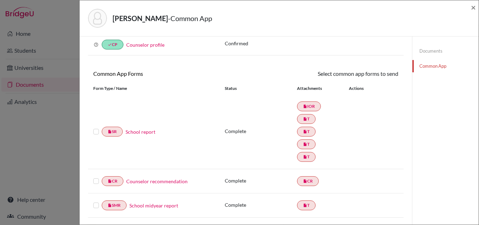
click at [96, 127] on label at bounding box center [96, 127] width 6 height 0
click at [0, 0] on input "checkbox" at bounding box center [0, 0] width 0 height 0
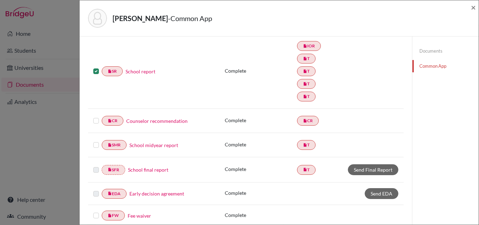
scroll to position [105, 0]
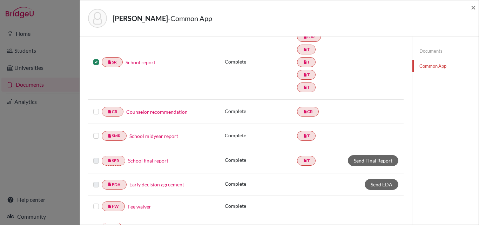
click at [95, 107] on label at bounding box center [96, 107] width 6 height 0
click at [0, 0] on input "checkbox" at bounding box center [0, 0] width 0 height 0
click at [95, 131] on label at bounding box center [96, 131] width 6 height 0
click at [0, 0] on input "checkbox" at bounding box center [0, 0] width 0 height 0
click at [94, 202] on label at bounding box center [96, 202] width 6 height 0
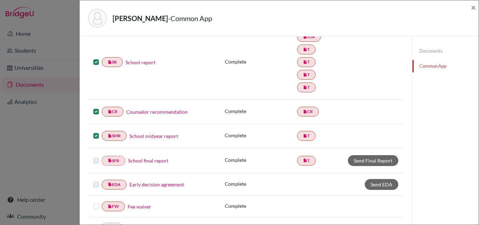
click at [0, 0] on input "checkbox" at bounding box center [0, 0] width 0 height 0
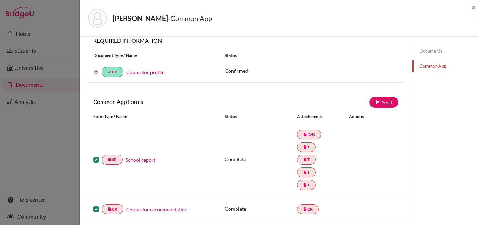
scroll to position [0, 0]
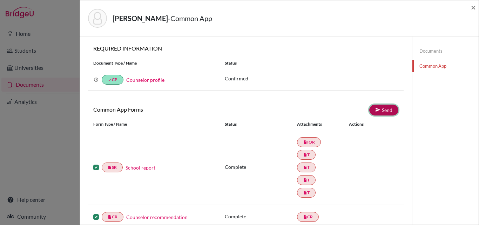
click at [377, 110] on link "Send" at bounding box center [383, 109] width 29 height 11
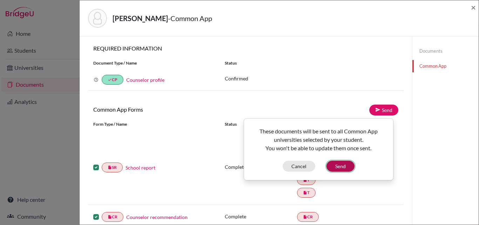
click at [342, 164] on button "Send" at bounding box center [340, 165] width 28 height 11
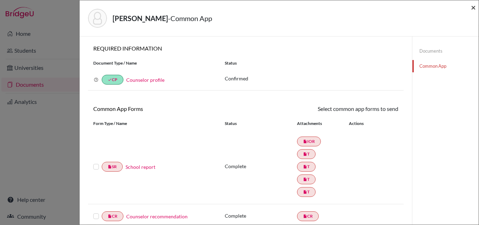
click at [473, 10] on span "×" at bounding box center [473, 7] width 5 height 10
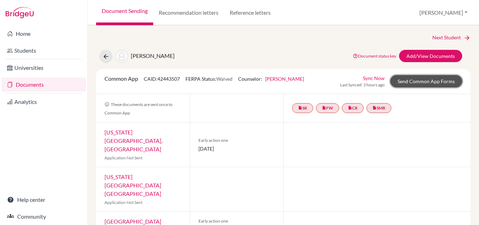
click at [427, 81] on link "Send Common App Forms" at bounding box center [426, 81] width 72 height 12
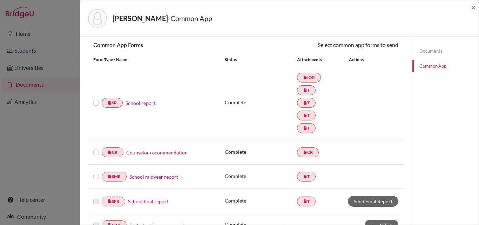
scroll to position [175, 0]
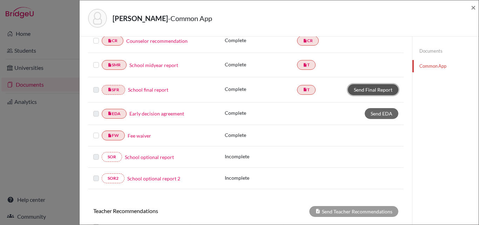
click at [375, 88] on link "Send Final Report" at bounding box center [373, 89] width 50 height 11
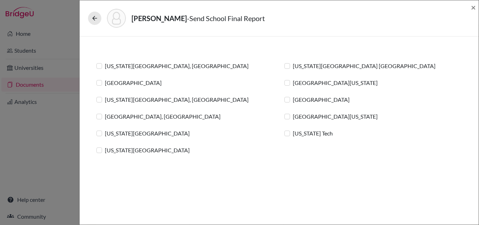
click at [105, 116] on label "[GEOGRAPHIC_DATA], [GEOGRAPHIC_DATA]" at bounding box center [163, 116] width 116 height 8
click at [0, 0] on input "[GEOGRAPHIC_DATA], [GEOGRAPHIC_DATA]" at bounding box center [0, 0] width 0 height 0
click at [454, 19] on link "Send" at bounding box center [450, 18] width 29 height 11
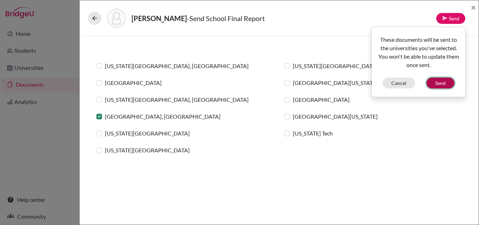
click at [441, 82] on button "Send" at bounding box center [440, 82] width 28 height 11
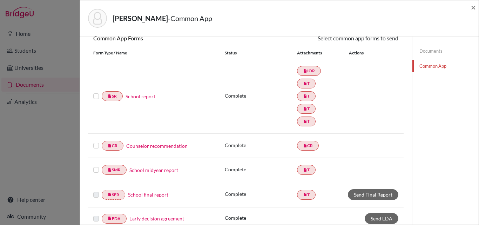
scroll to position [70, 0]
drag, startPoint x: 4, startPoint y: 0, endPoint x: 195, endPoint y: 83, distance: 208.1
click at [195, 83] on div "insert_drive_file SR School report Complete insert_drive_file IOR insert_drive_…" at bounding box center [245, 96] width 315 height 75
click at [472, 8] on span "×" at bounding box center [473, 7] width 5 height 10
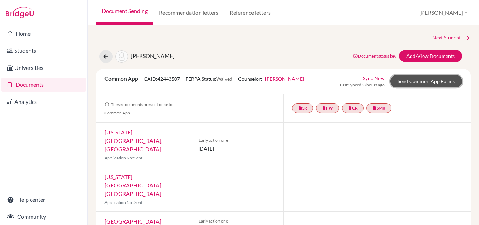
click at [439, 80] on link "Send Common App Forms" at bounding box center [426, 81] width 72 height 12
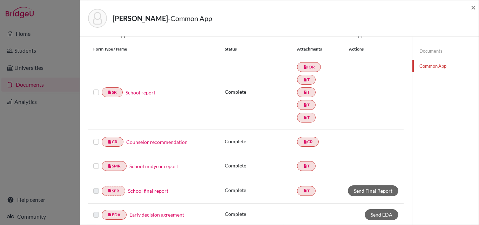
scroll to position [105, 0]
